Goal: Navigation & Orientation: Find specific page/section

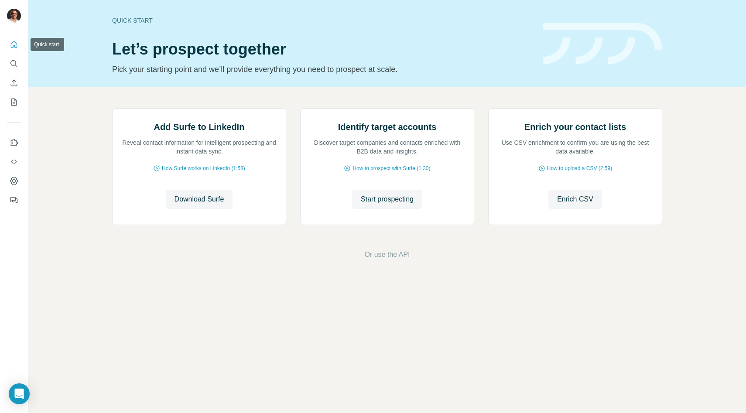
click at [15, 45] on icon "Quick start" at bounding box center [14, 44] width 7 height 7
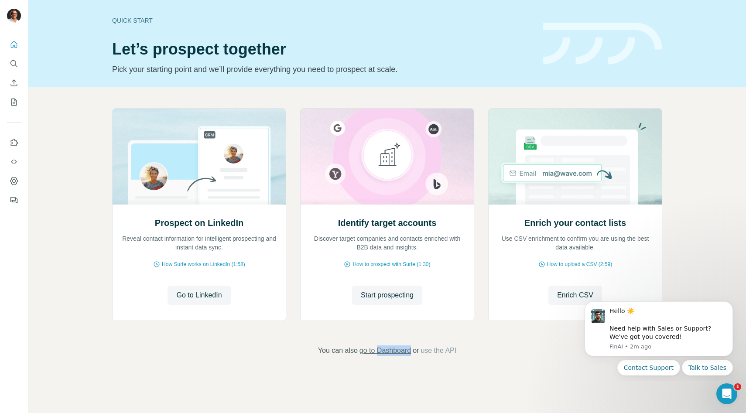
click at [385, 351] on span "go to Dashboard" at bounding box center [385, 351] width 51 height 10
